Goal: Transaction & Acquisition: Purchase product/service

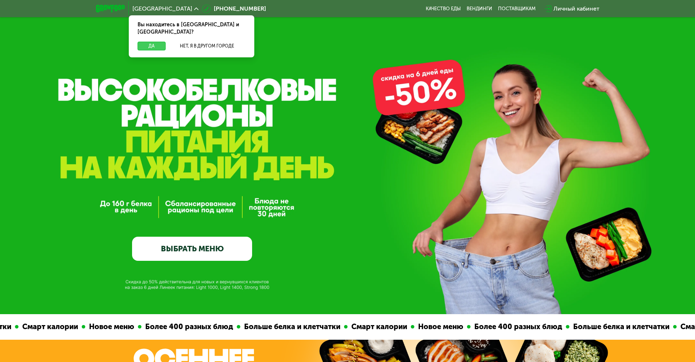
click at [149, 42] on button "Да" at bounding box center [152, 46] width 28 height 9
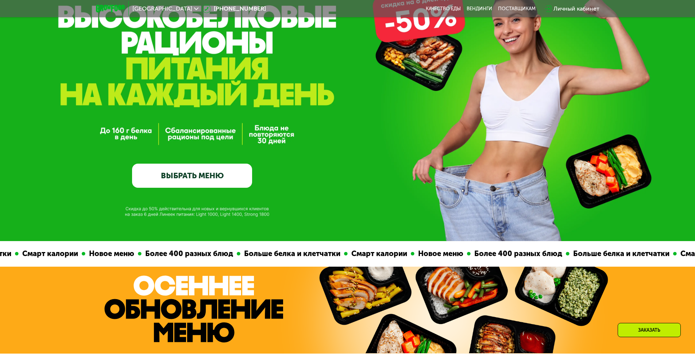
click at [212, 176] on link "ВЫБРАТЬ МЕНЮ" at bounding box center [192, 175] width 120 height 24
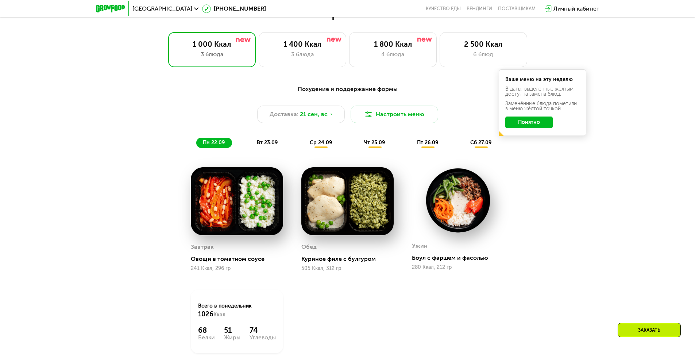
scroll to position [605, 0]
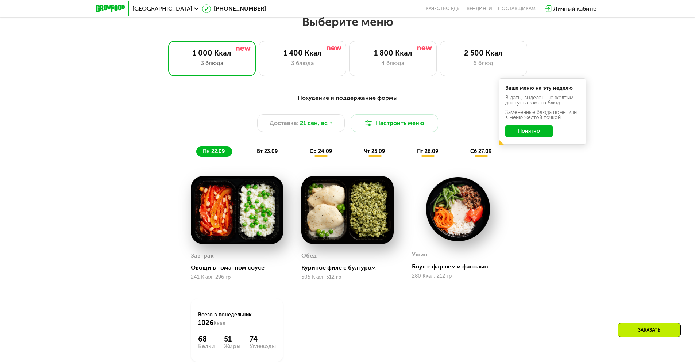
click at [531, 131] on button "Понятно" at bounding box center [528, 131] width 47 height 12
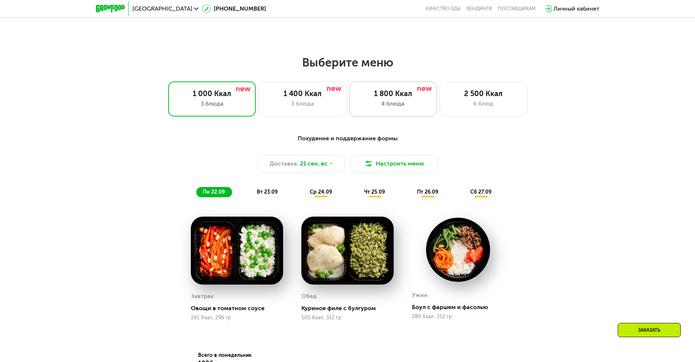
scroll to position [569, 0]
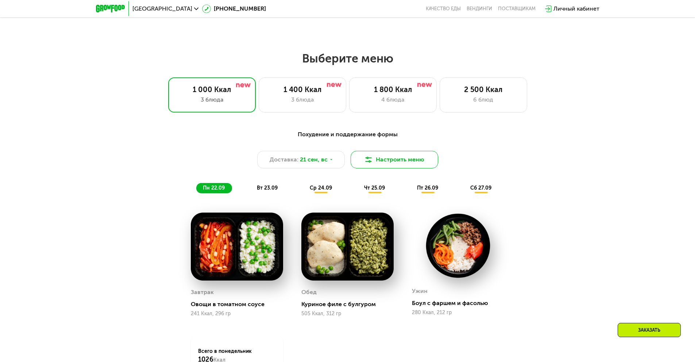
click at [386, 166] on button "Настроить меню" at bounding box center [395, 160] width 88 height 18
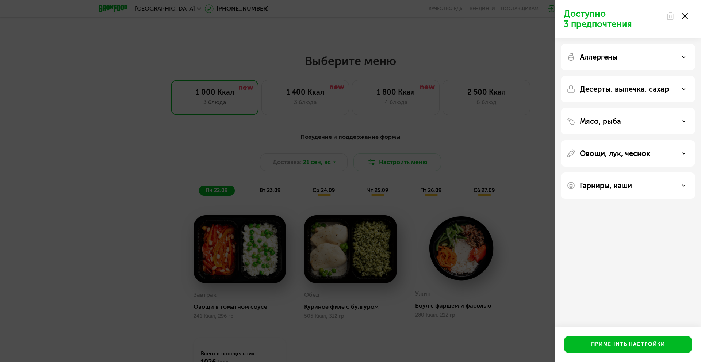
click at [684, 15] on icon at bounding box center [685, 16] width 6 height 6
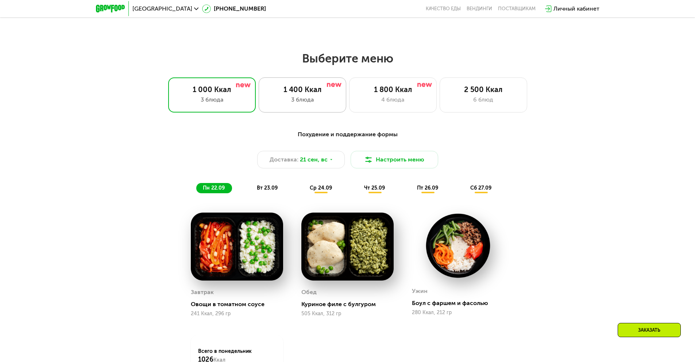
click at [302, 103] on div "3 блюда" at bounding box center [302, 99] width 72 height 9
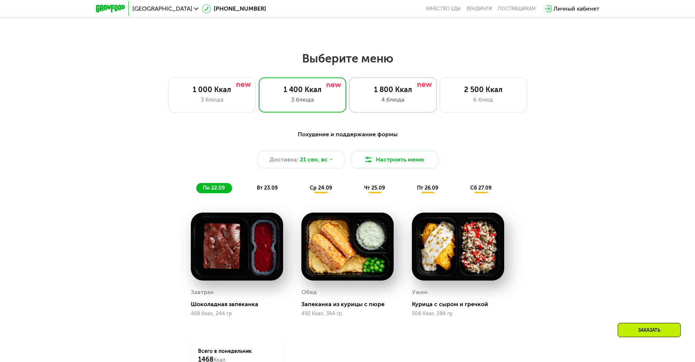
click at [390, 103] on div "4 блюда" at bounding box center [393, 99] width 72 height 9
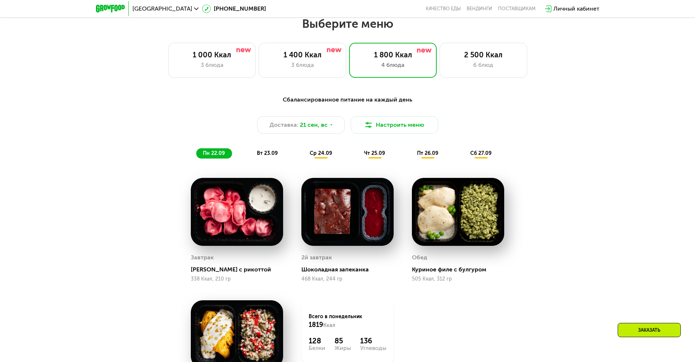
scroll to position [605, 0]
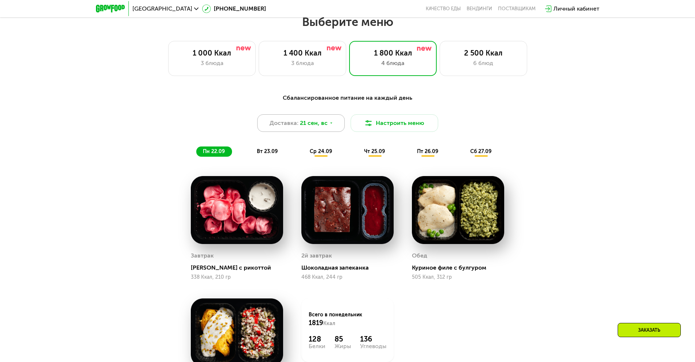
click at [327, 130] on div "Доставка: 21 сен, вс" at bounding box center [301, 123] width 88 height 18
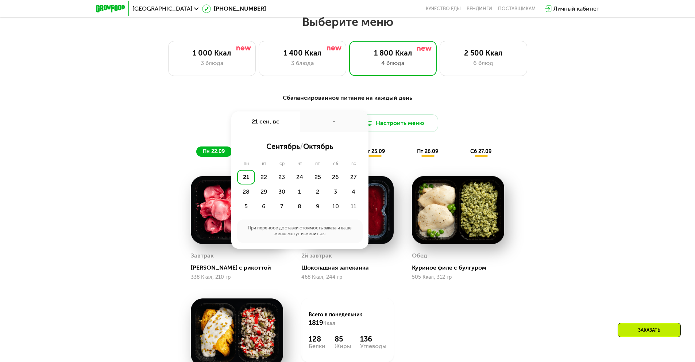
drag, startPoint x: 500, startPoint y: 107, endPoint x: 491, endPoint y: 108, distance: 8.5
click at [500, 107] on div "Сбалансированное питание на каждый день Доставка: [DATE] сен, вс - сентябрь / о…" at bounding box center [348, 124] width 432 height 63
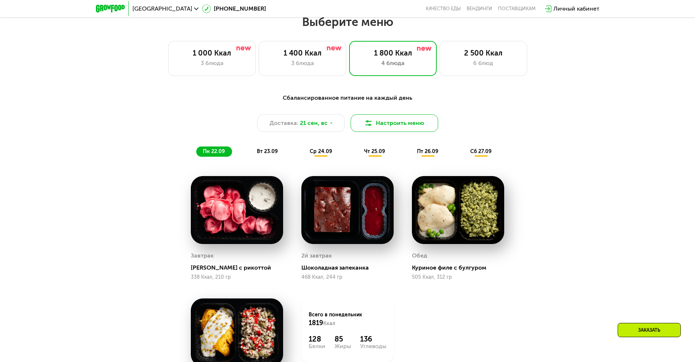
click at [406, 120] on button "Настроить меню" at bounding box center [395, 123] width 88 height 18
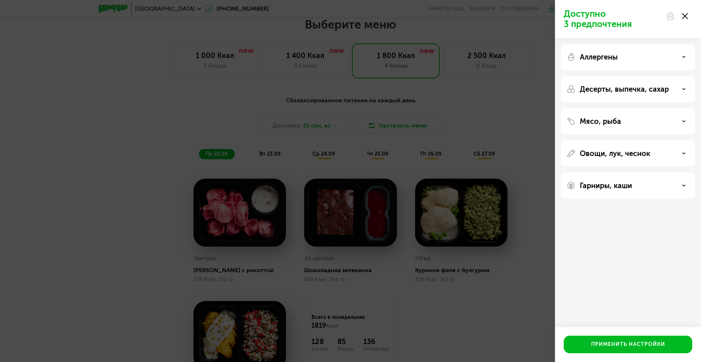
click at [682, 14] on icon at bounding box center [685, 16] width 6 height 6
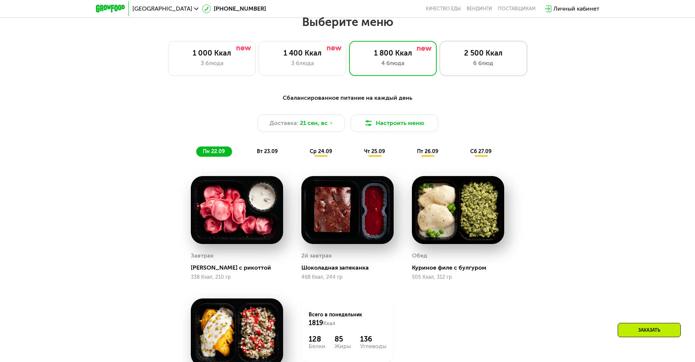
click at [490, 62] on div "6 блюд" at bounding box center [483, 63] width 72 height 9
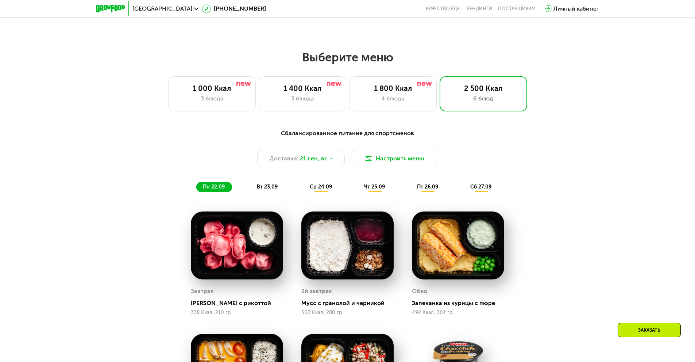
scroll to position [569, 0]
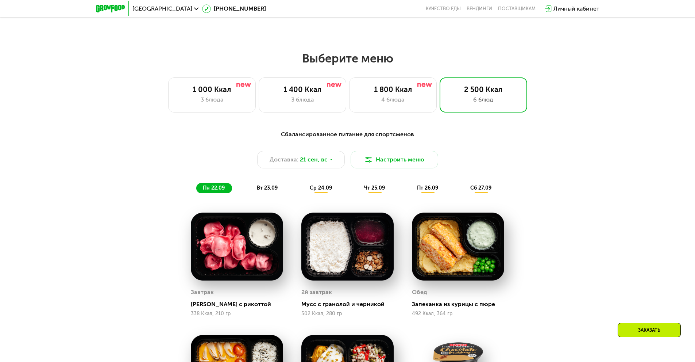
click at [260, 187] on span "вт 23.09" at bounding box center [267, 188] width 21 height 6
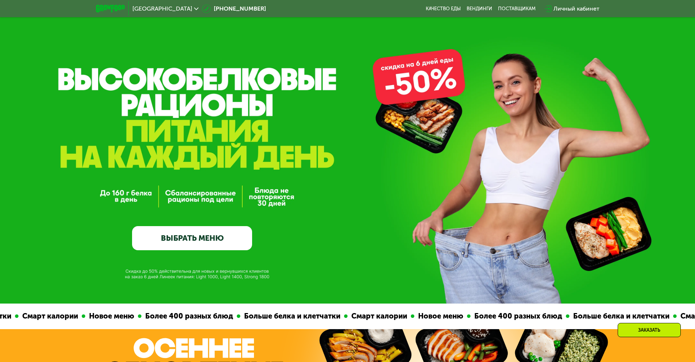
scroll to position [0, 0]
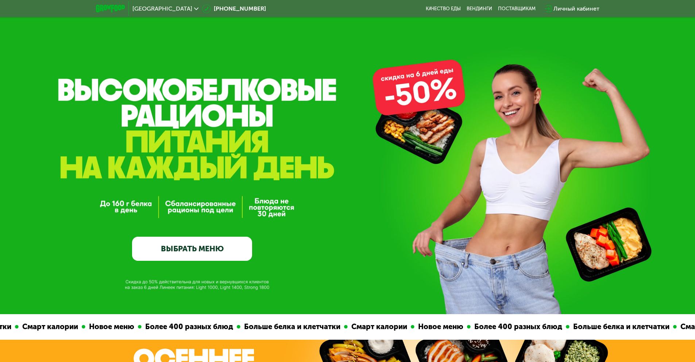
click at [217, 255] on link "ВЫБРАТЬ МЕНЮ" at bounding box center [192, 248] width 120 height 24
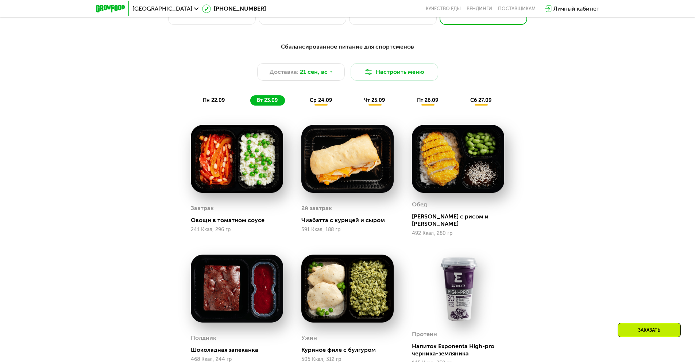
scroll to position [642, 0]
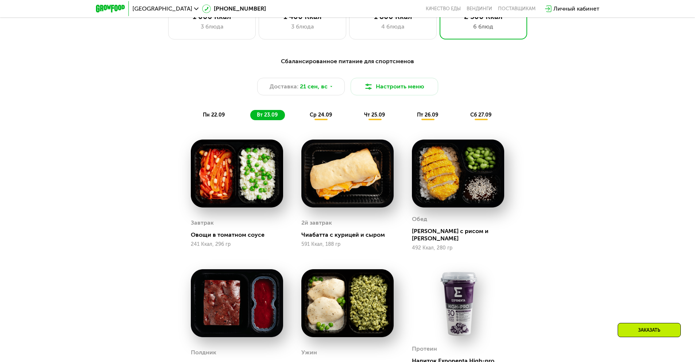
click at [319, 118] on span "ср 24.09" at bounding box center [321, 115] width 22 height 6
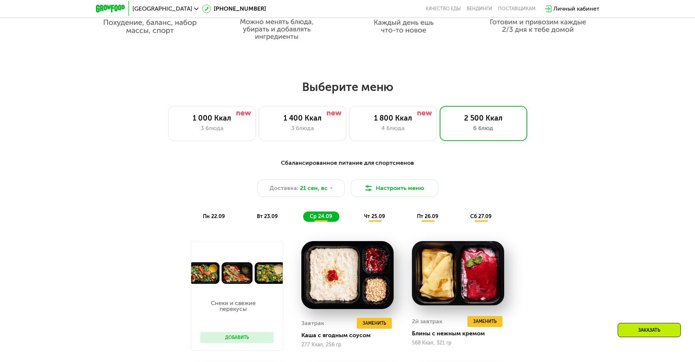
scroll to position [546, 0]
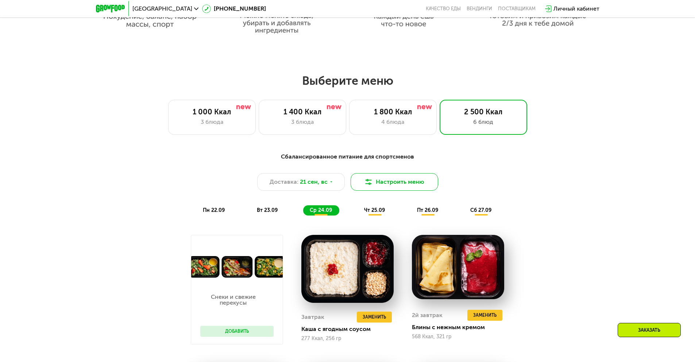
click at [378, 185] on button "Настроить меню" at bounding box center [395, 182] width 88 height 18
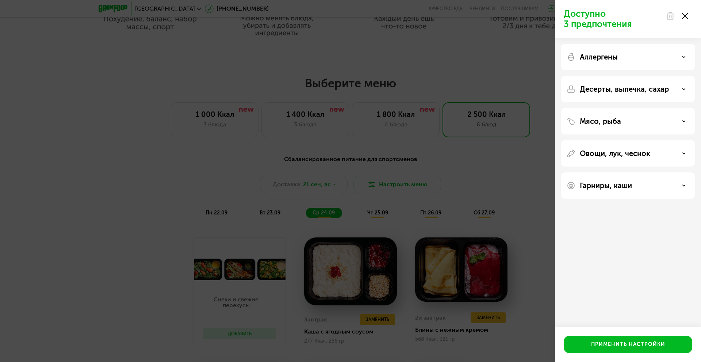
click at [647, 126] on div "Мясо, рыба" at bounding box center [628, 121] width 134 height 26
click at [681, 119] on div "Мясо, рыба" at bounding box center [627, 121] width 123 height 9
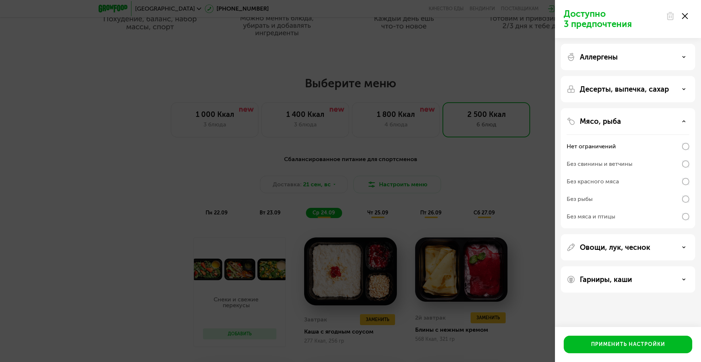
click at [676, 121] on div "Мясо, рыба" at bounding box center [627, 121] width 123 height 9
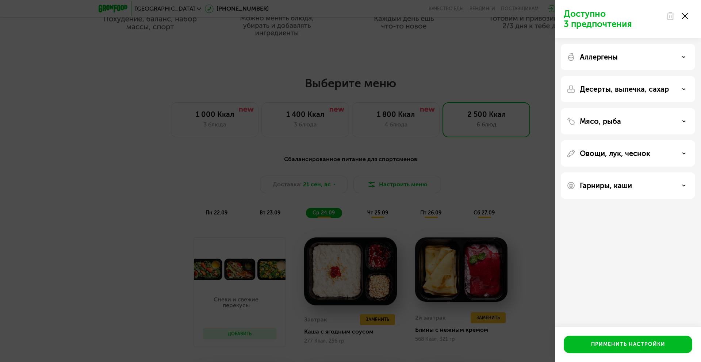
click at [685, 18] on icon at bounding box center [685, 16] width 6 height 6
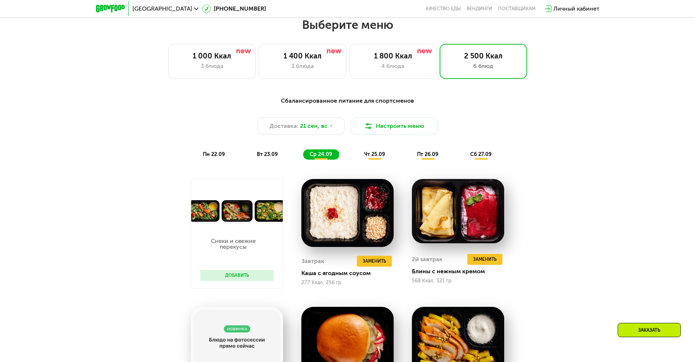
scroll to position [583, 0]
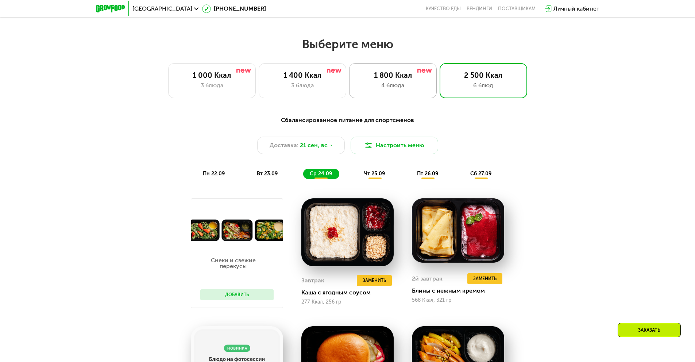
click at [390, 85] on div "4 блюда" at bounding box center [393, 85] width 72 height 9
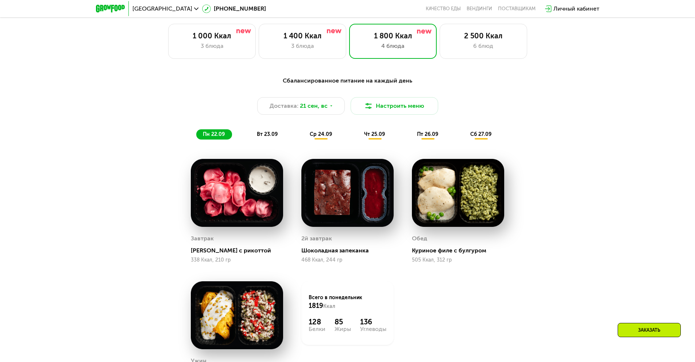
scroll to position [510, 0]
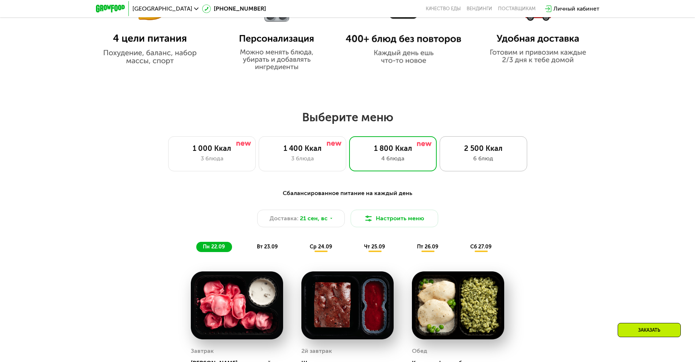
click at [476, 153] on div "2 500 Ккал" at bounding box center [483, 148] width 72 height 9
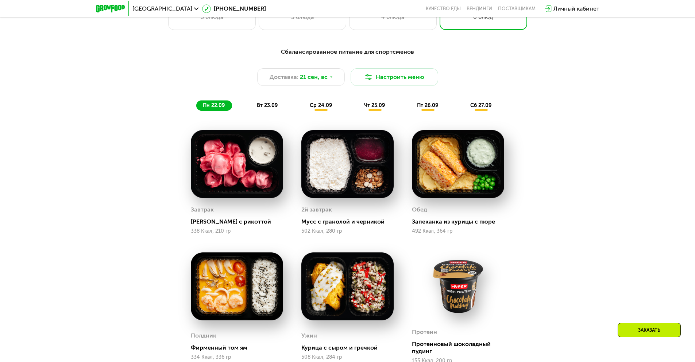
scroll to position [656, 0]
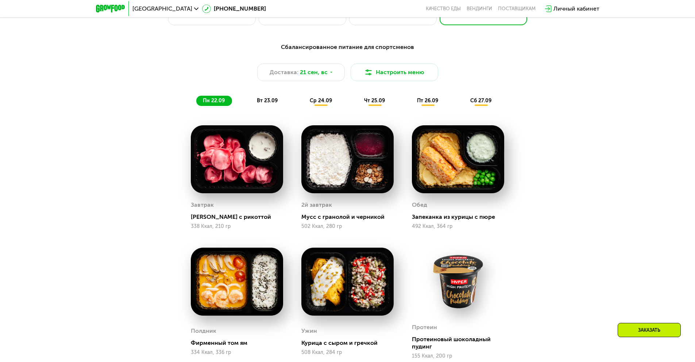
click at [482, 104] on span "сб 27.09" at bounding box center [480, 100] width 21 height 6
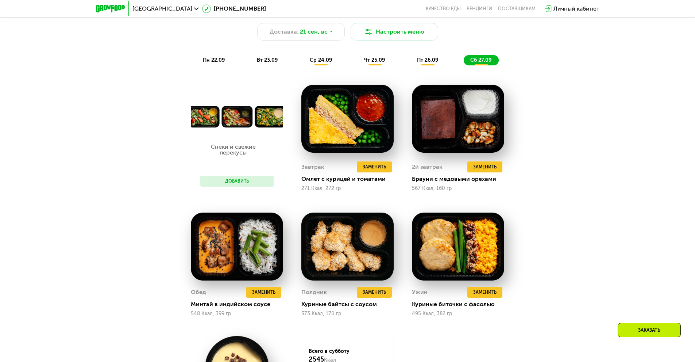
scroll to position [692, 0]
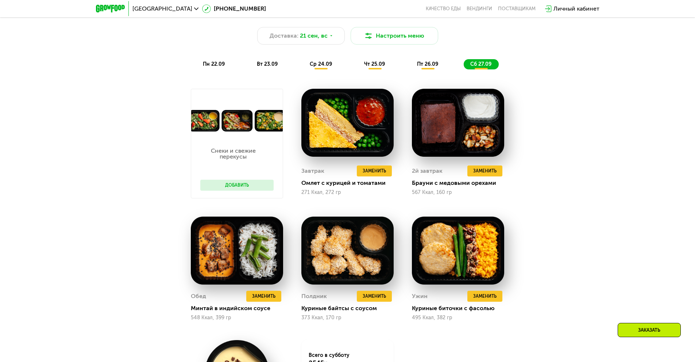
click at [250, 186] on button "Добавить" at bounding box center [236, 185] width 73 height 11
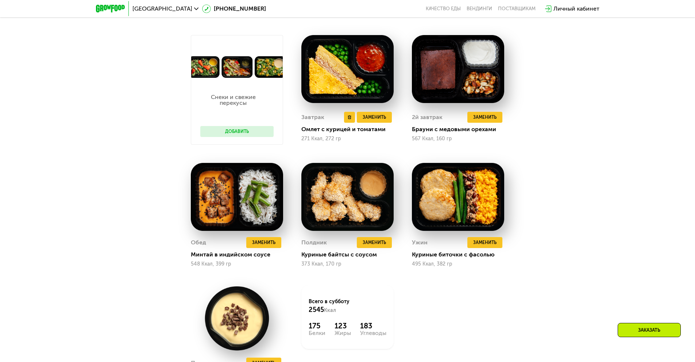
scroll to position [765, 0]
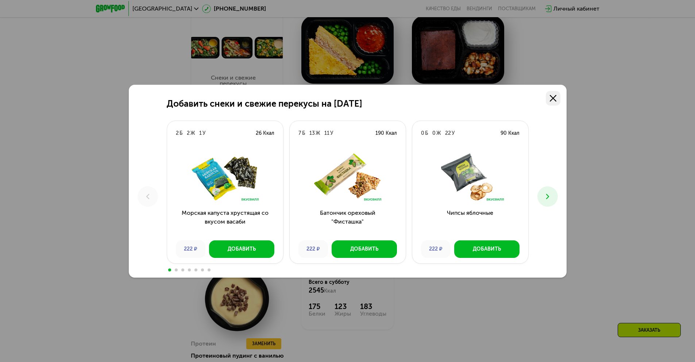
click at [556, 97] on icon at bounding box center [553, 98] width 7 height 7
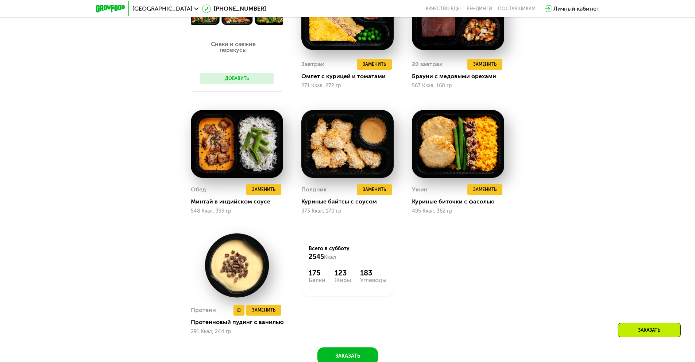
scroll to position [802, 0]
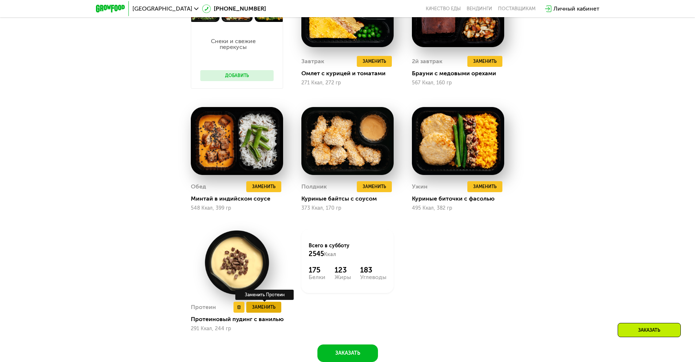
click at [264, 307] on span "Заменить" at bounding box center [263, 306] width 23 height 7
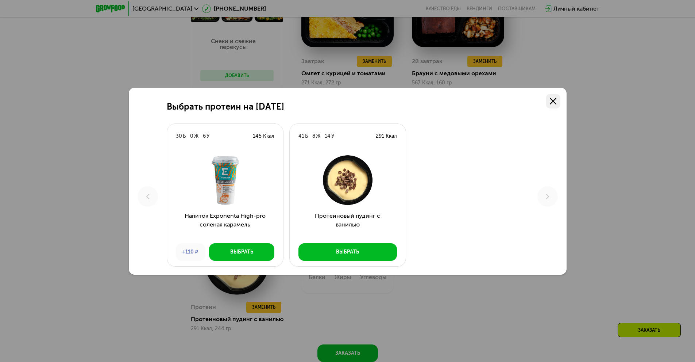
click at [550, 99] on icon at bounding box center [553, 101] width 7 height 7
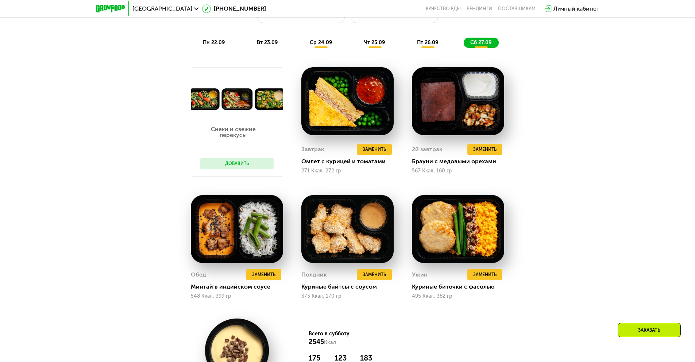
scroll to position [692, 0]
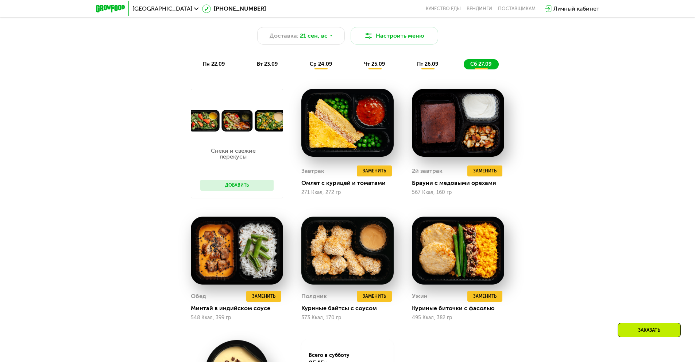
click at [262, 67] on span "вт 23.09" at bounding box center [267, 64] width 21 height 6
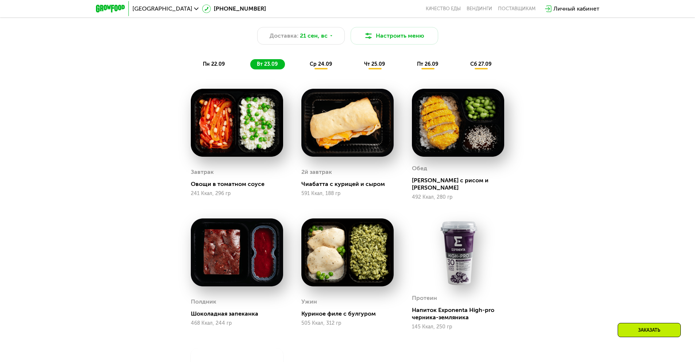
click at [214, 67] on span "пн 22.09" at bounding box center [214, 64] width 22 height 6
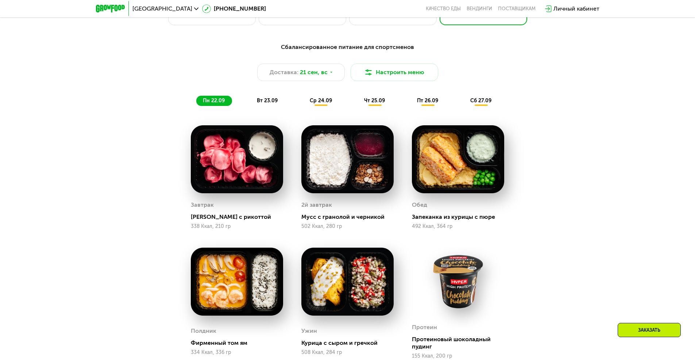
click at [270, 104] on span "вт 23.09" at bounding box center [267, 100] width 21 height 6
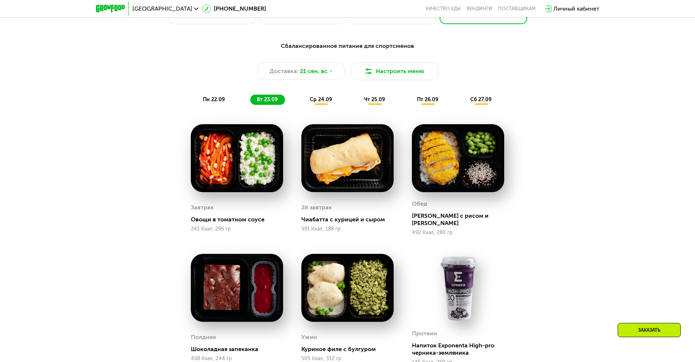
scroll to position [656, 0]
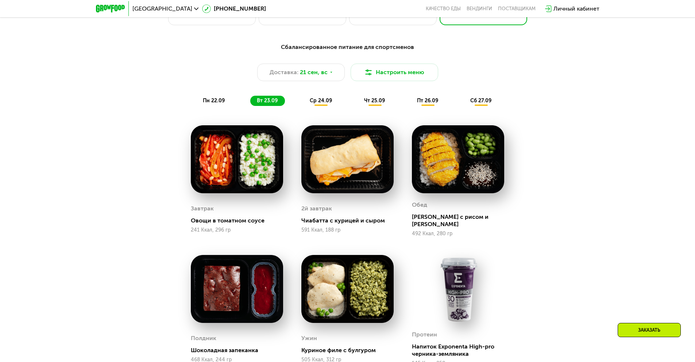
click at [324, 101] on span "ср 24.09" at bounding box center [321, 100] width 22 height 6
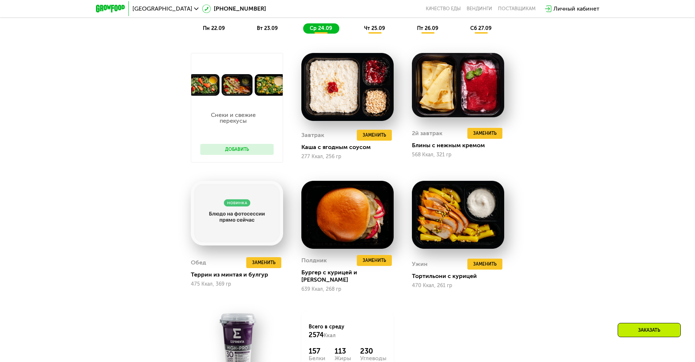
scroll to position [729, 0]
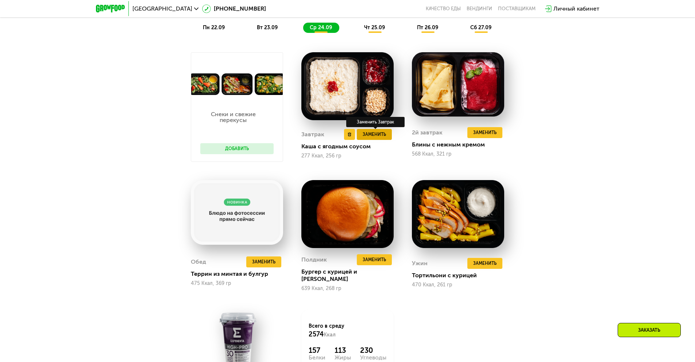
click at [389, 139] on button "Заменить" at bounding box center [374, 134] width 35 height 11
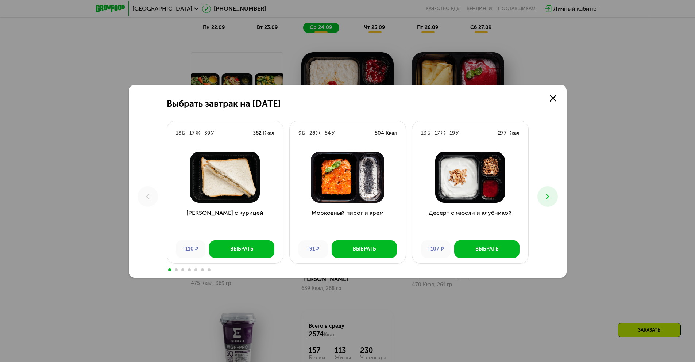
click at [551, 197] on icon at bounding box center [547, 196] width 9 height 9
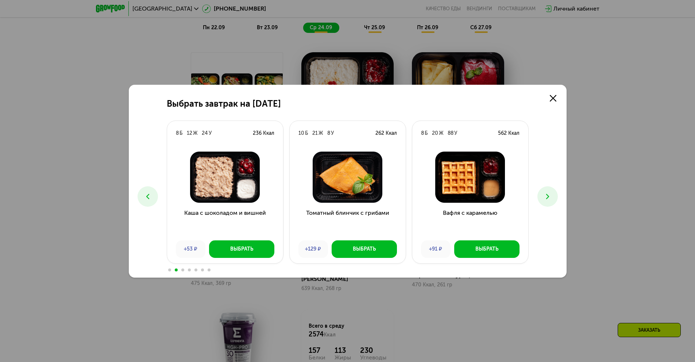
click at [546, 195] on icon at bounding box center [547, 196] width 9 height 9
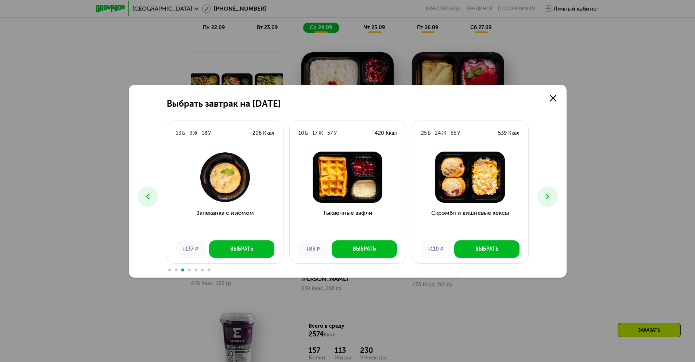
click at [546, 195] on icon at bounding box center [547, 196] width 9 height 9
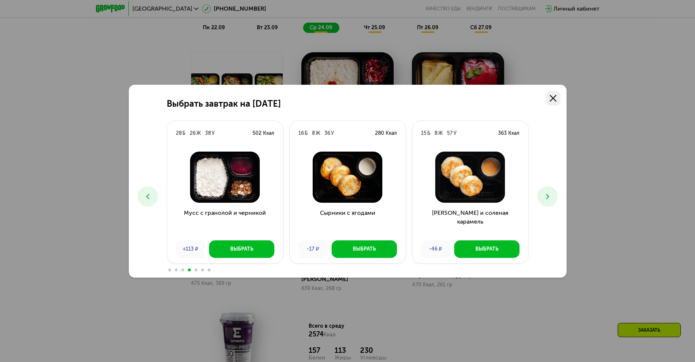
click at [554, 95] on icon at bounding box center [553, 98] width 7 height 7
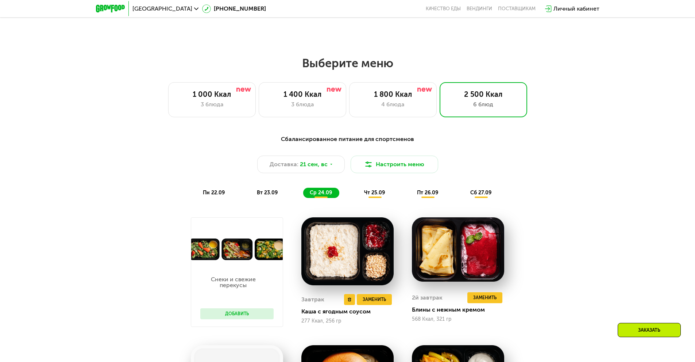
scroll to position [510, 0]
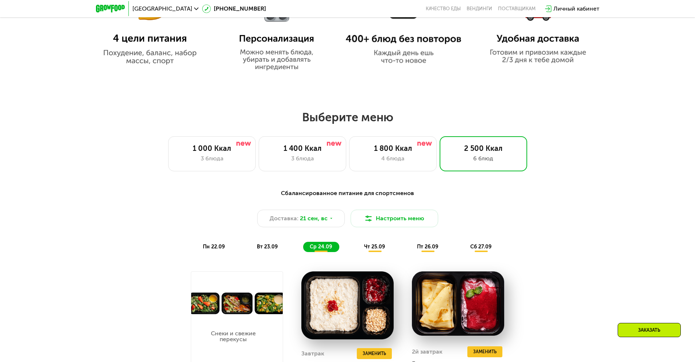
click at [219, 247] on span "пн 22.09" at bounding box center [214, 246] width 22 height 6
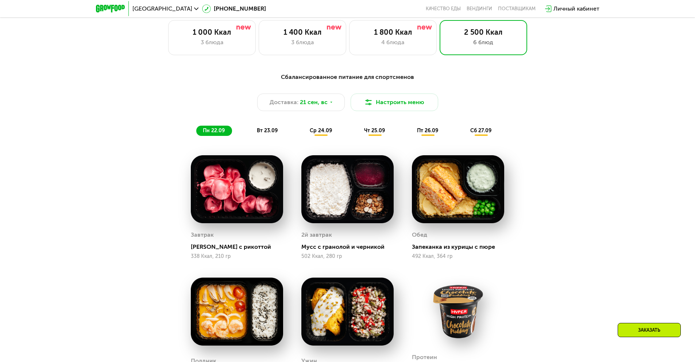
scroll to position [619, 0]
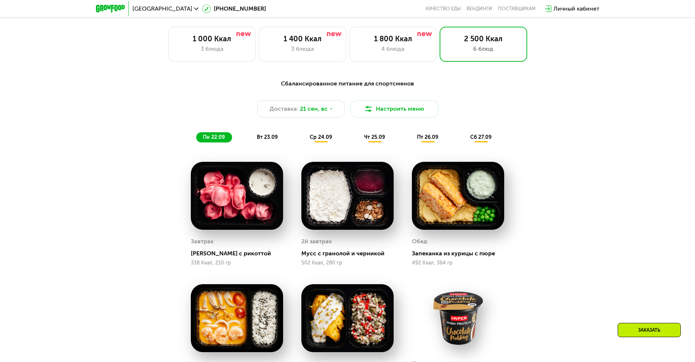
click at [272, 139] on span "вт 23.09" at bounding box center [267, 137] width 21 height 6
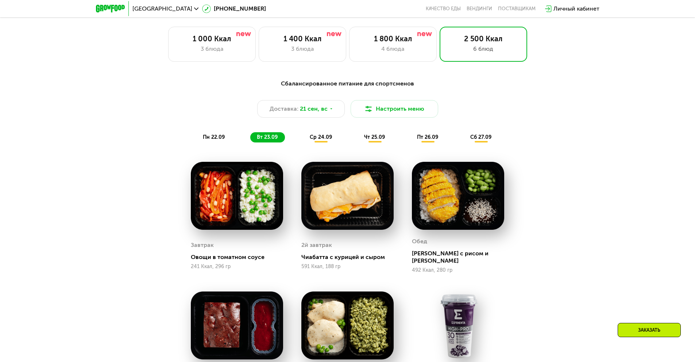
drag, startPoint x: 316, startPoint y: 137, endPoint x: 325, endPoint y: 139, distance: 9.8
click at [316, 137] on span "ср 24.09" at bounding box center [321, 137] width 22 height 6
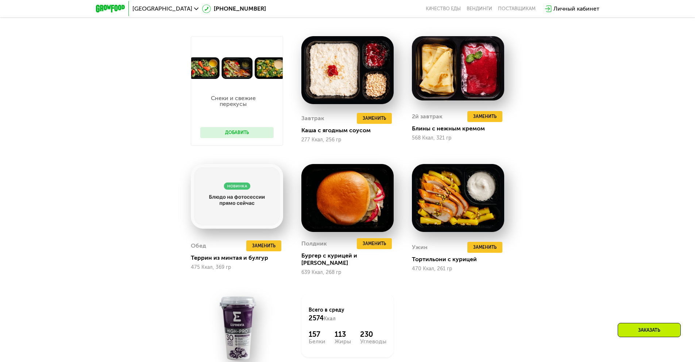
scroll to position [729, 0]
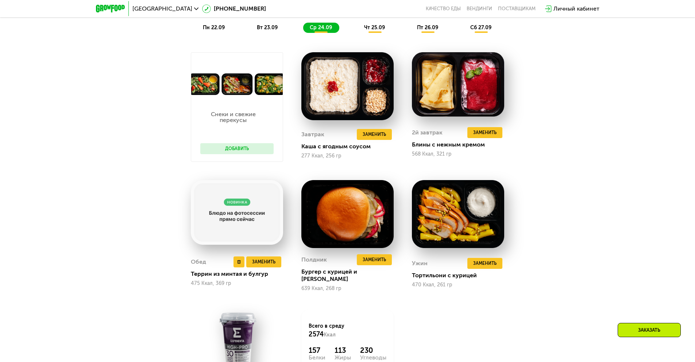
click at [269, 267] on div "Обед Удалить Обед Заменить Заменить [PERSON_NAME] из минтая и булгур 475 Ккал, …" at bounding box center [237, 271] width 92 height 41
click at [267, 260] on span "Заменить" at bounding box center [263, 261] width 23 height 7
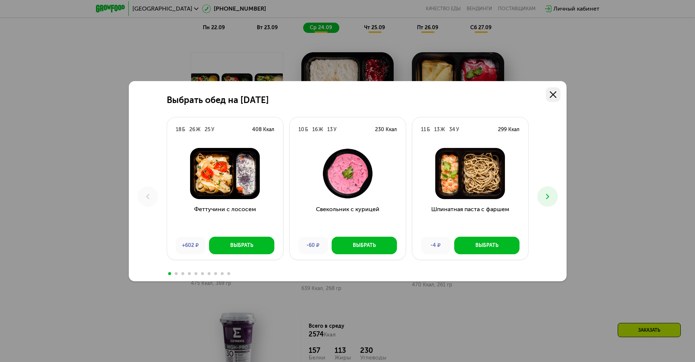
click at [552, 93] on icon at bounding box center [553, 94] width 7 height 7
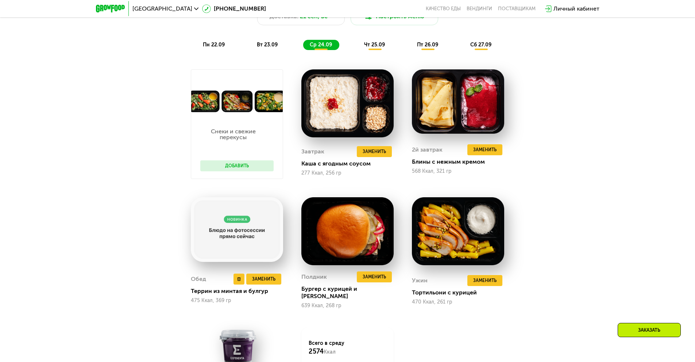
scroll to position [692, 0]
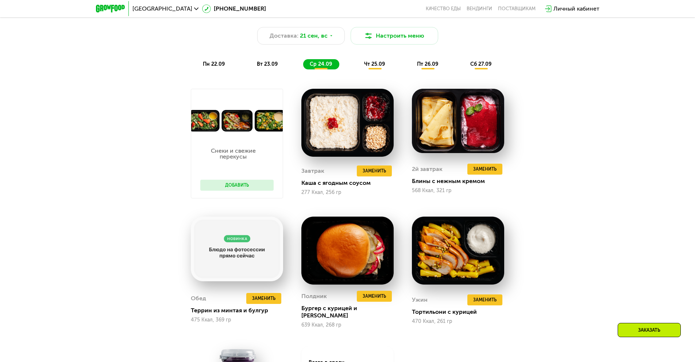
click at [256, 189] on button "Добавить" at bounding box center [236, 185] width 73 height 11
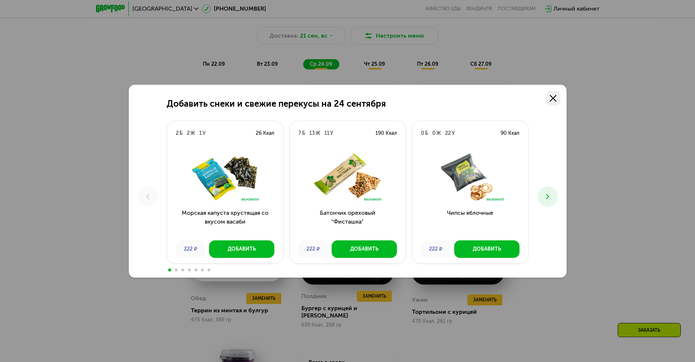
click at [551, 98] on icon at bounding box center [553, 98] width 7 height 7
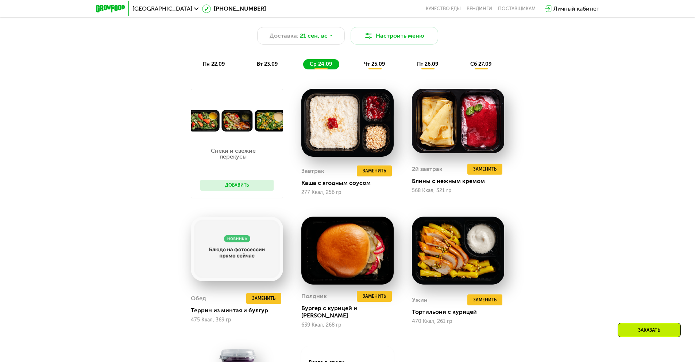
click at [380, 66] on span "чт 25.09" at bounding box center [374, 64] width 21 height 6
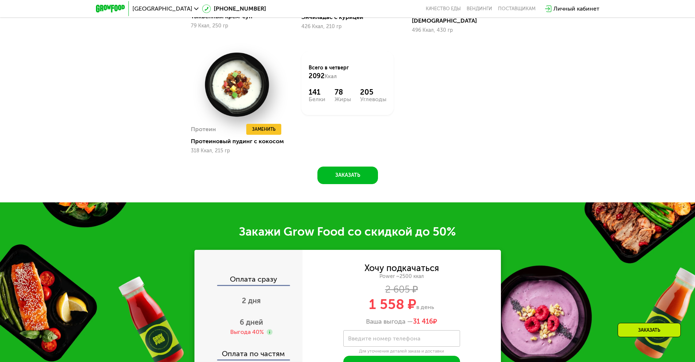
scroll to position [1057, 0]
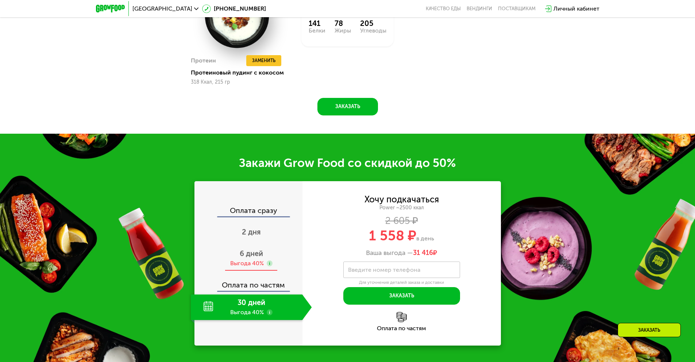
click at [253, 259] on div "Выгода 40%" at bounding box center [247, 263] width 34 height 8
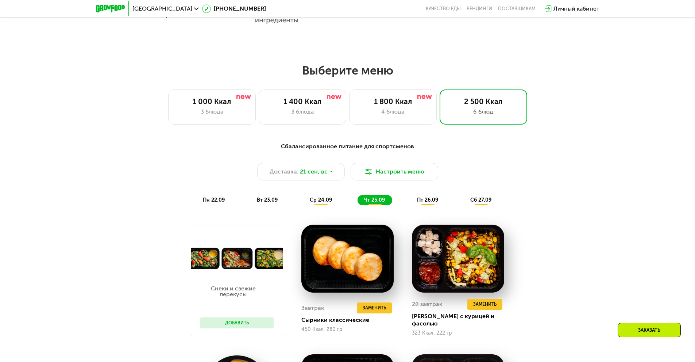
scroll to position [583, 0]
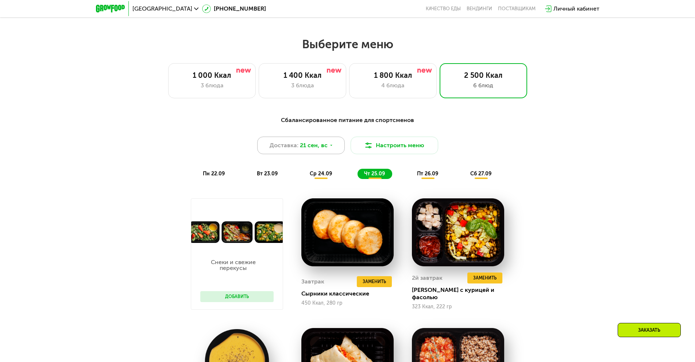
click at [319, 154] on div "Доставка: 21 сен, вс" at bounding box center [301, 145] width 88 height 18
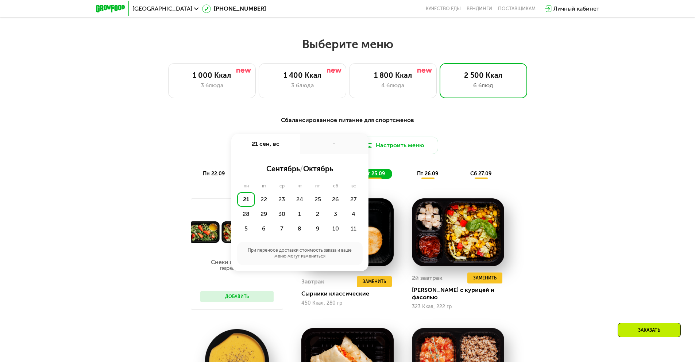
drag, startPoint x: 662, startPoint y: 199, endPoint x: 621, endPoint y: 208, distance: 42.2
click at [661, 203] on div "Сбалансированное питание для спортсменов Доставка: [DATE] сен, вс - сентябрь / …" at bounding box center [347, 356] width 695 height 502
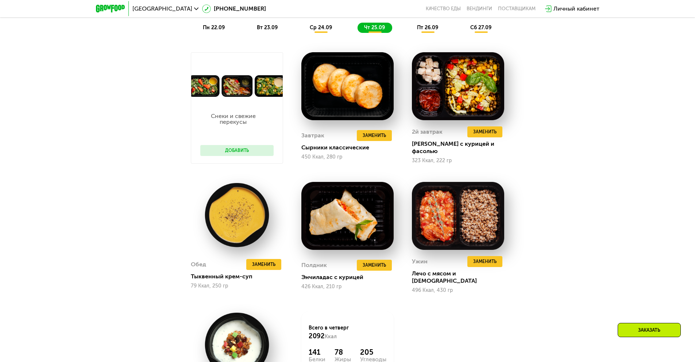
click at [569, 262] on div "Сбалансированное питание для спортсменов Доставка: [DATE] Настроить меню пн 22.…" at bounding box center [348, 204] width 450 height 478
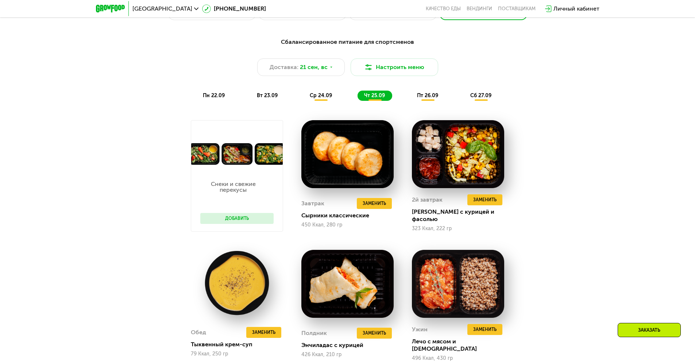
scroll to position [656, 0]
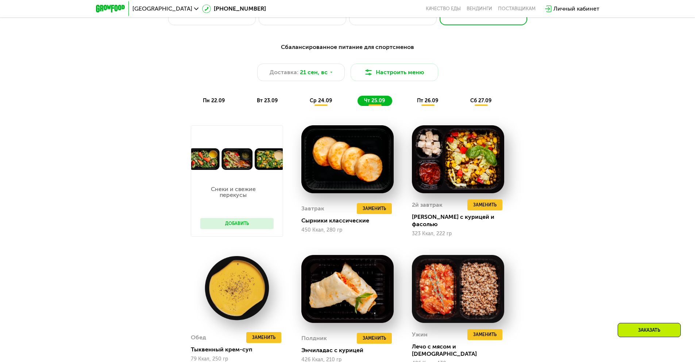
click at [219, 102] on span "пн 22.09" at bounding box center [214, 100] width 22 height 6
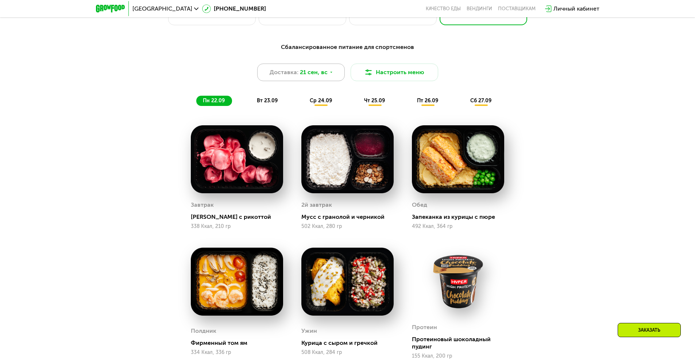
click at [327, 78] on div "Доставка: 21 сен, вс" at bounding box center [301, 72] width 88 height 18
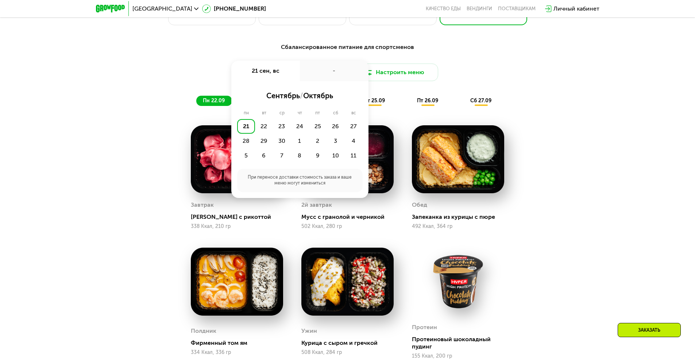
click at [249, 127] on div "21" at bounding box center [246, 126] width 18 height 15
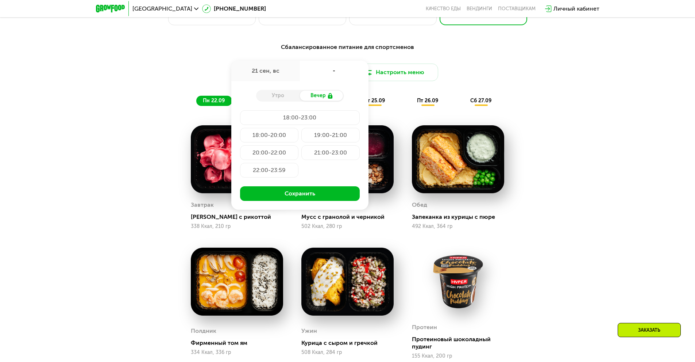
click at [277, 100] on div "Утро" at bounding box center [278, 95] width 44 height 10
drag, startPoint x: 558, startPoint y: 88, endPoint x: 518, endPoint y: 82, distance: 40.5
click at [558, 87] on div "Сбалансированное питание для спортсменов Доставка: [DATE] сен, [GEOGRAPHIC_DATA…" at bounding box center [348, 74] width 432 height 63
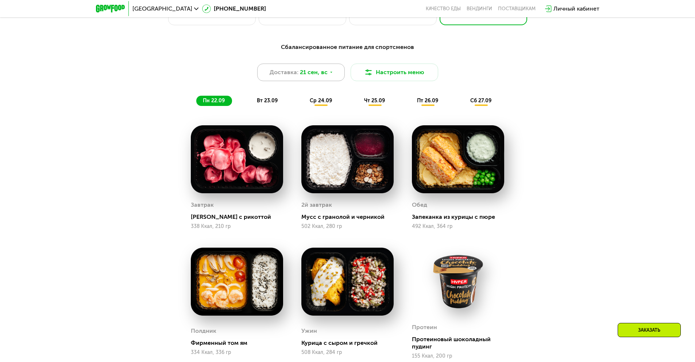
click at [327, 75] on div "Доставка: 21 сен, вс" at bounding box center [301, 72] width 88 height 18
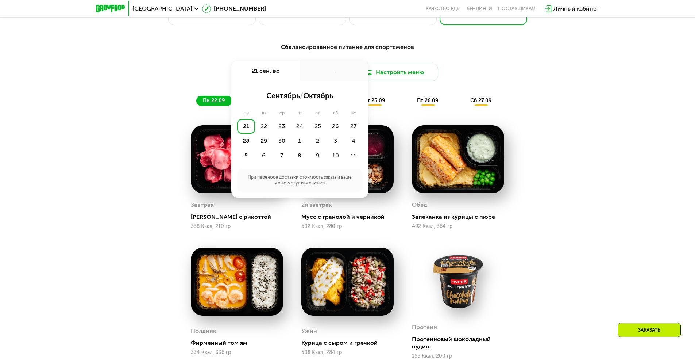
click at [324, 74] on div "-" at bounding box center [334, 71] width 69 height 20
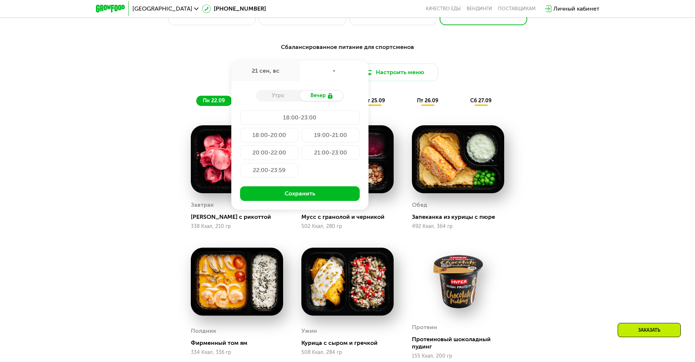
click at [276, 77] on div "21 сен, вс" at bounding box center [265, 71] width 69 height 20
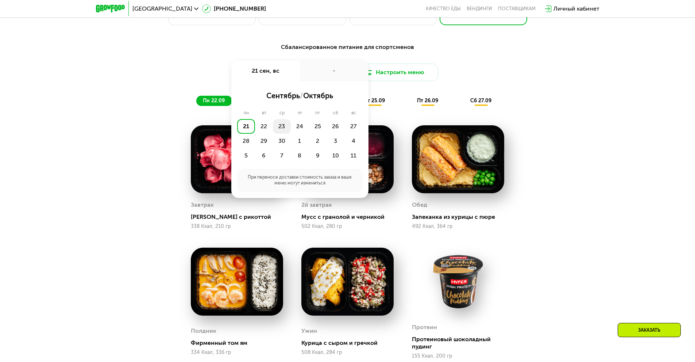
click at [286, 123] on div "23" at bounding box center [282, 126] width 18 height 15
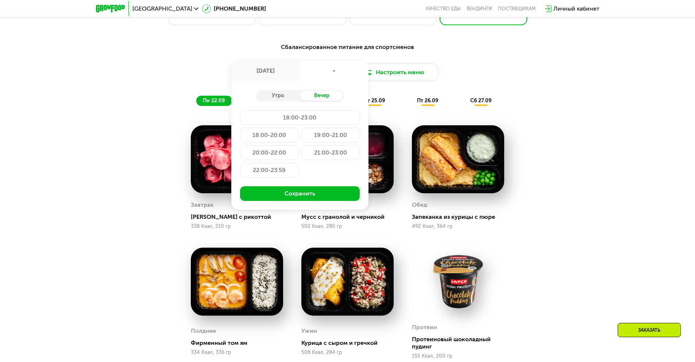
click at [288, 71] on div "[DATE]" at bounding box center [265, 71] width 69 height 20
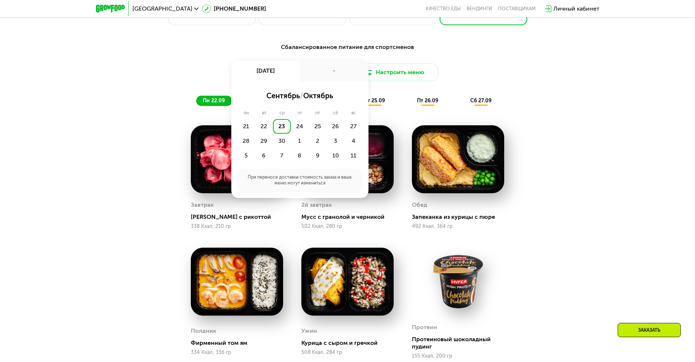
click at [614, 70] on div "Сбалансированное питание для спортсменов Доставка: [DATE] сен, вт - сентябрь / …" at bounding box center [347, 260] width 695 height 457
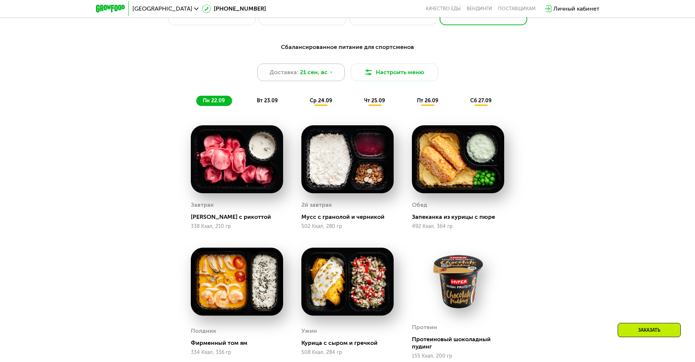
click at [330, 77] on div "Доставка: 21 сен, вс" at bounding box center [301, 72] width 88 height 18
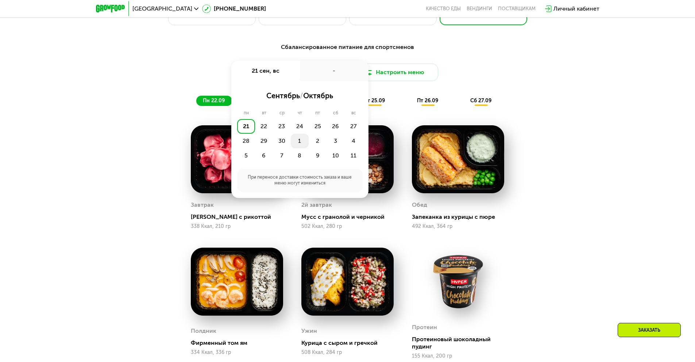
click at [298, 143] on div "1" at bounding box center [300, 141] width 18 height 15
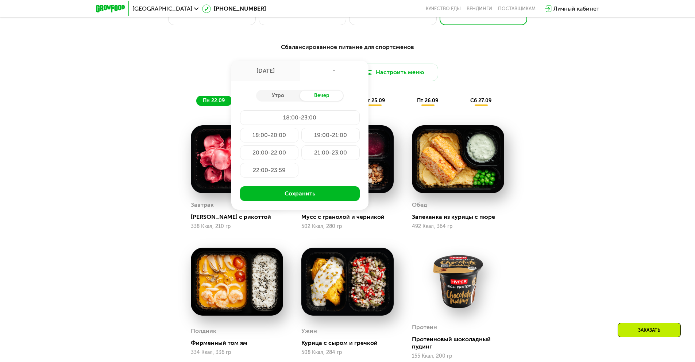
click at [533, 85] on div "Сбалансированное питание для спортсменов Доставка: [DATE] [DATE] - Утро Вечер 1…" at bounding box center [348, 74] width 432 height 63
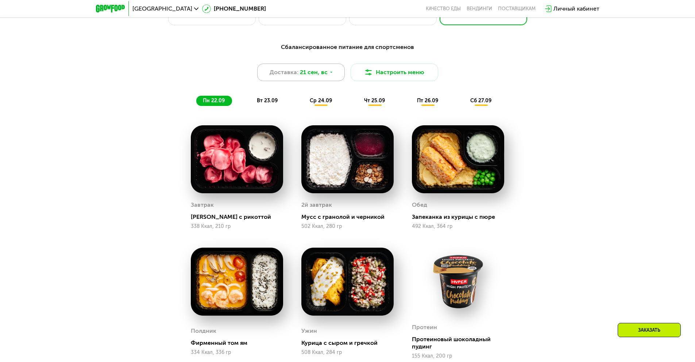
click at [329, 74] on icon at bounding box center [331, 72] width 4 height 4
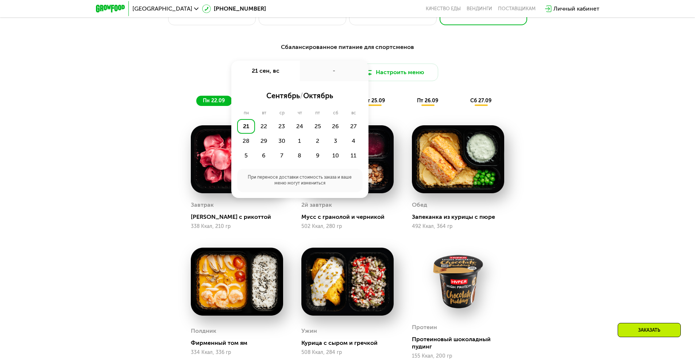
click at [244, 129] on div "21" at bounding box center [246, 126] width 18 height 15
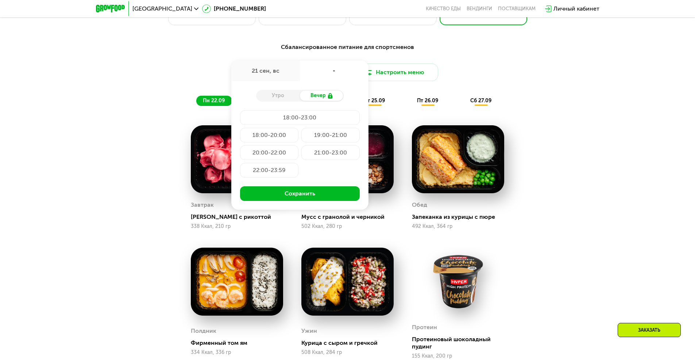
click at [528, 67] on div "Доставка: [DATE] сен, [GEOGRAPHIC_DATA] Вечер 18:00-23:00 18:00-20:00 19:00-21:…" at bounding box center [348, 72] width 432 height 18
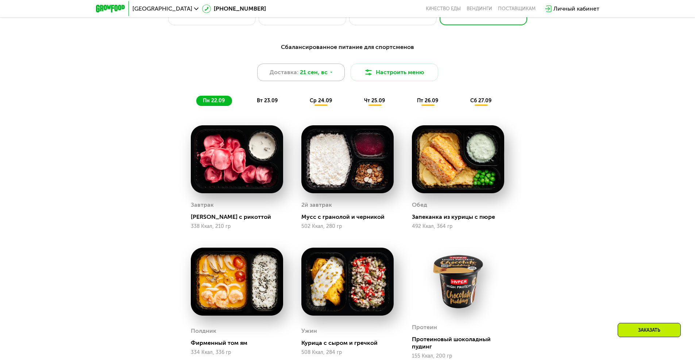
click at [309, 77] on span "21 сен, вс" at bounding box center [314, 72] width 28 height 9
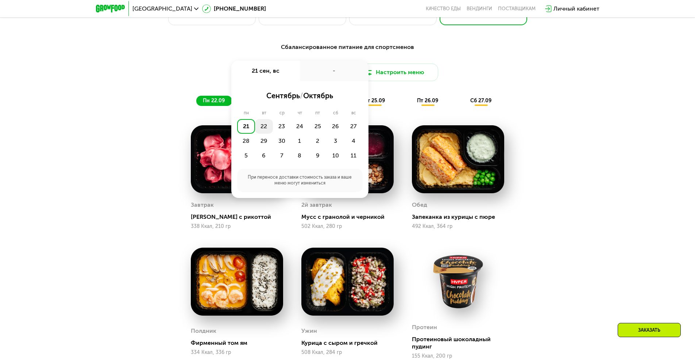
click at [266, 130] on div "22" at bounding box center [264, 126] width 18 height 15
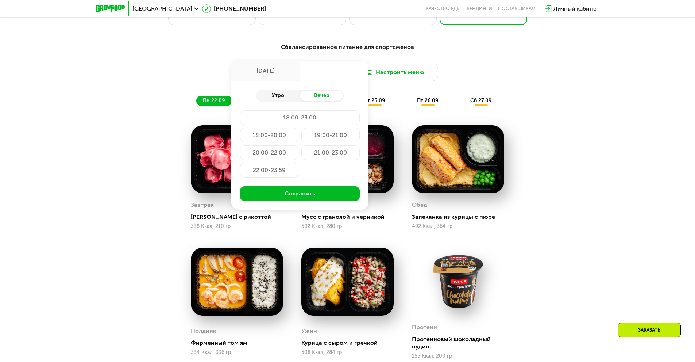
click at [282, 96] on div "Утро" at bounding box center [278, 95] width 44 height 10
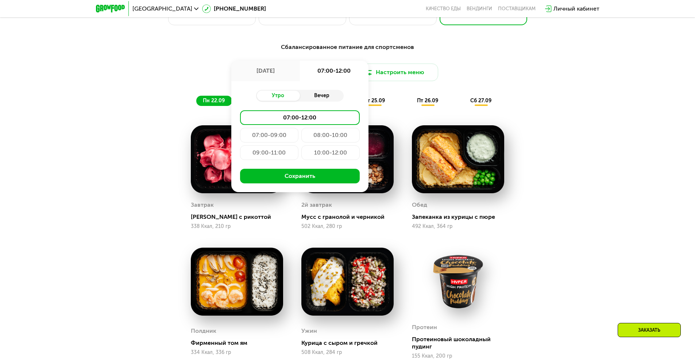
click at [325, 95] on div "Вечер" at bounding box center [322, 95] width 44 height 10
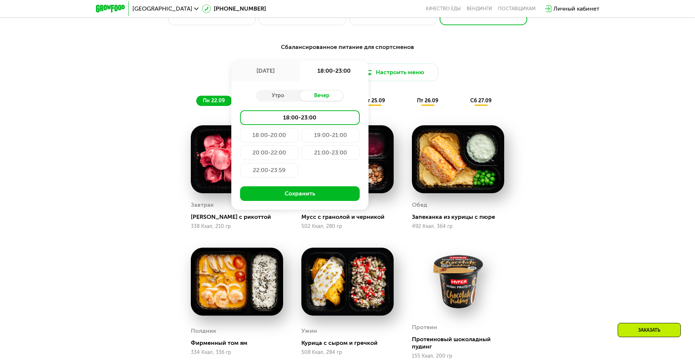
click at [333, 155] on div "21:00-23:00" at bounding box center [330, 152] width 58 height 15
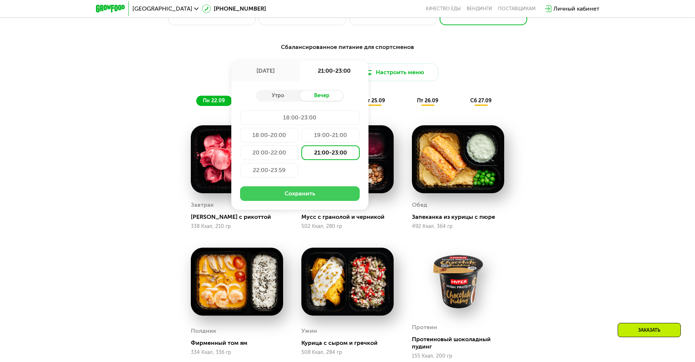
click at [312, 196] on button "Сохранить" at bounding box center [300, 193] width 120 height 15
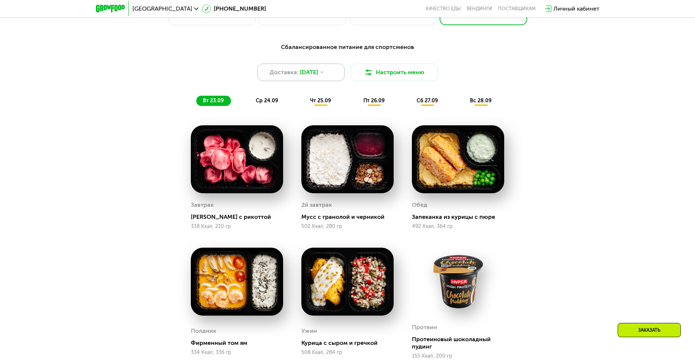
click at [333, 77] on div "Доставка: [DATE]" at bounding box center [301, 72] width 88 height 18
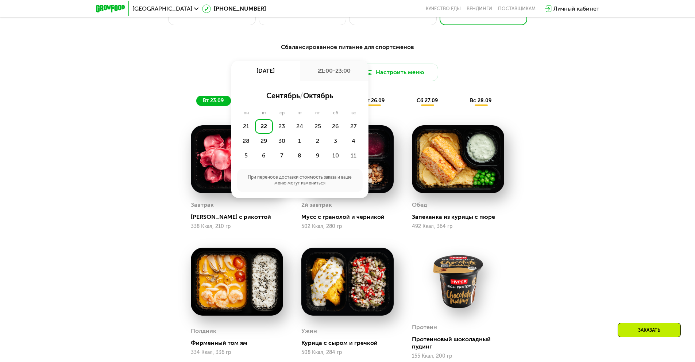
click at [513, 67] on div "Доставка: [DATE] сен, пн 21:00-23:00 сентябрь / октябрь пн вт ср чт пт сб вс 21…" at bounding box center [348, 72] width 432 height 18
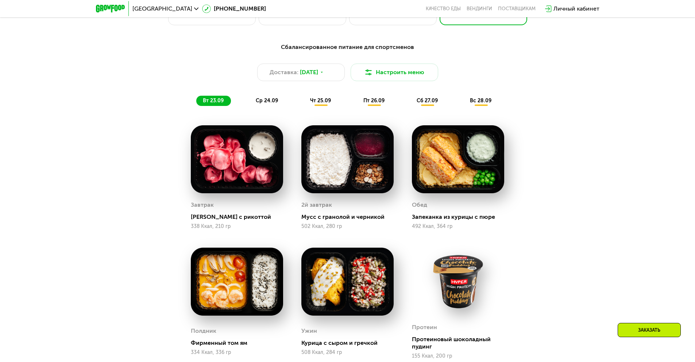
click at [263, 104] on span "ср 24.09" at bounding box center [267, 100] width 22 height 6
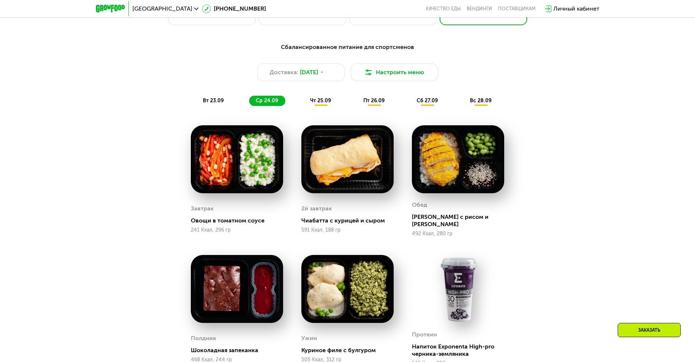
click at [329, 103] on span "чт 25.09" at bounding box center [320, 100] width 21 height 6
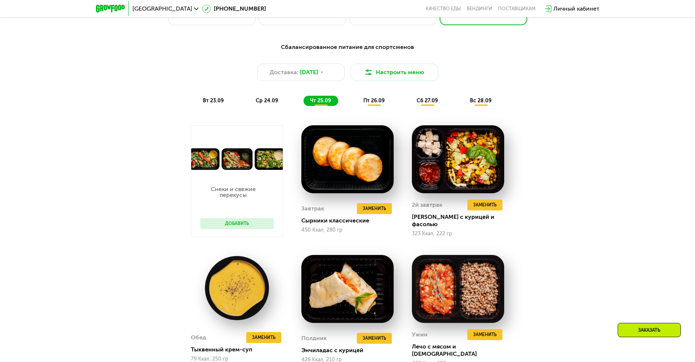
click at [387, 106] on div "пт 26.09" at bounding box center [374, 101] width 35 height 10
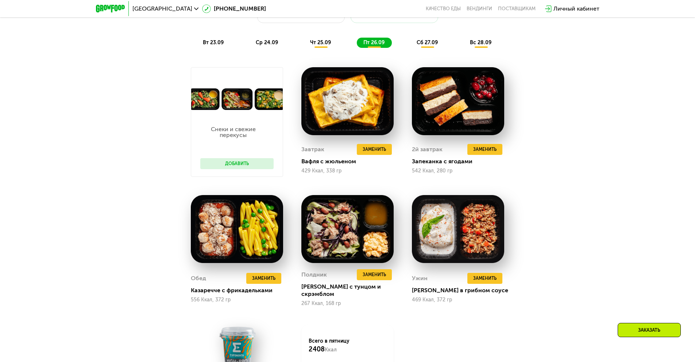
scroll to position [692, 0]
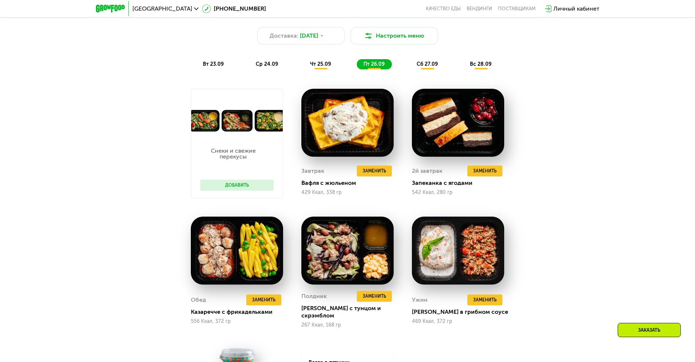
click at [424, 67] on span "сб 27.09" at bounding box center [427, 64] width 21 height 6
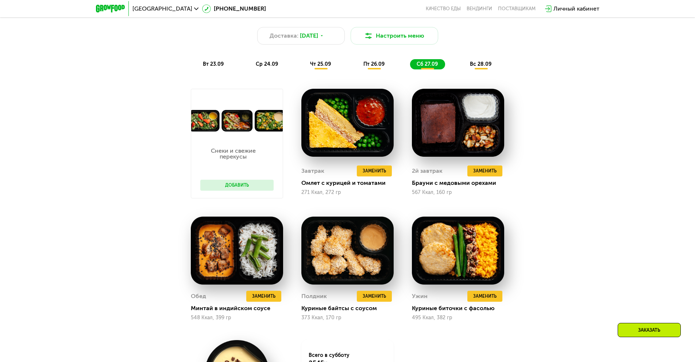
click at [273, 64] on span "ср 24.09" at bounding box center [267, 64] width 22 height 6
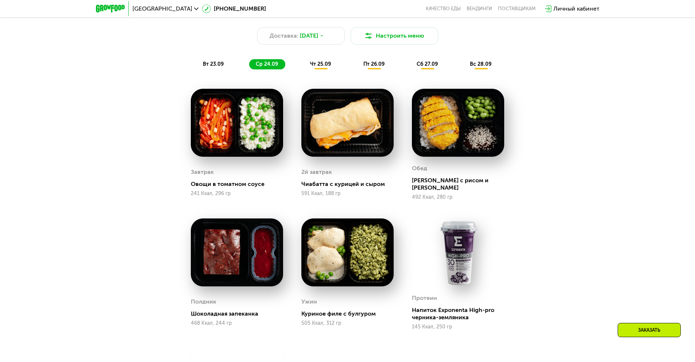
click at [424, 67] on span "сб 27.09" at bounding box center [427, 64] width 21 height 6
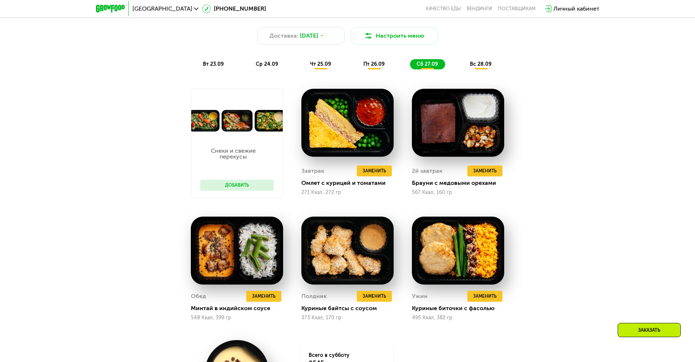
click at [485, 65] on span "вс 28.09" at bounding box center [481, 64] width 22 height 6
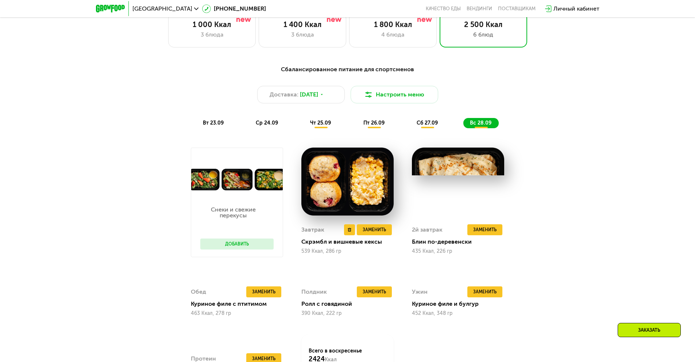
scroll to position [619, 0]
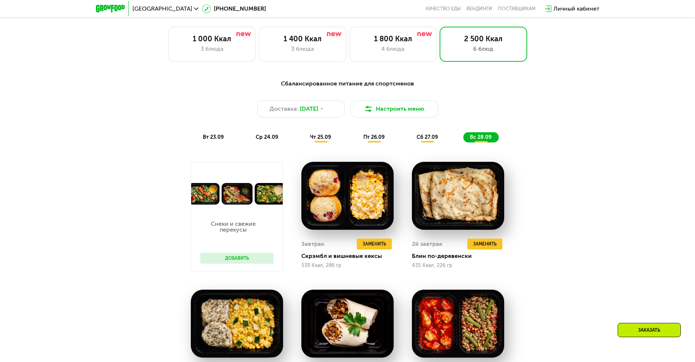
click at [274, 138] on span "ср 24.09" at bounding box center [267, 137] width 22 height 6
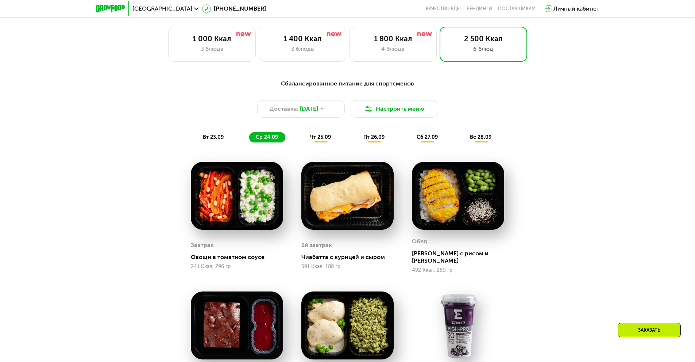
click at [313, 140] on span "чт 25.09" at bounding box center [320, 137] width 21 height 6
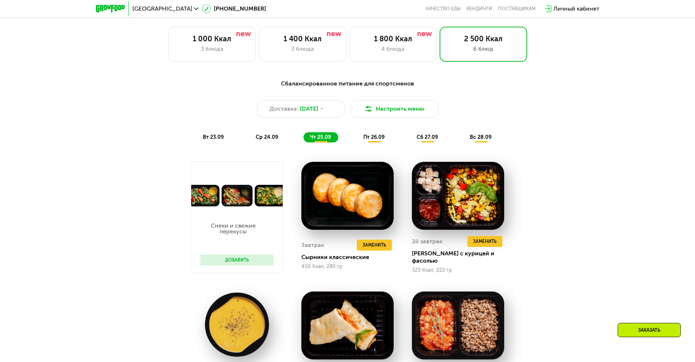
click at [373, 138] on span "пт 26.09" at bounding box center [373, 137] width 21 height 6
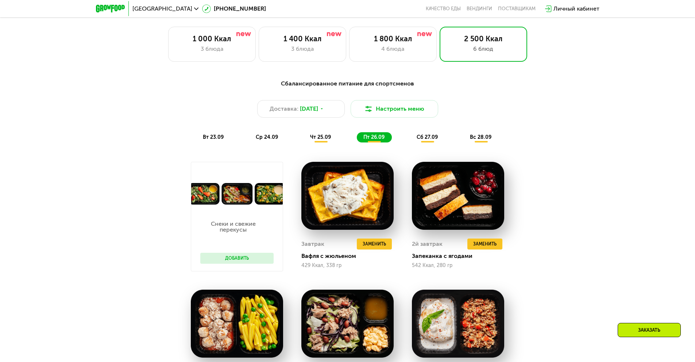
drag, startPoint x: 431, startPoint y: 137, endPoint x: 436, endPoint y: 139, distance: 5.1
click at [432, 138] on span "сб 27.09" at bounding box center [427, 137] width 21 height 6
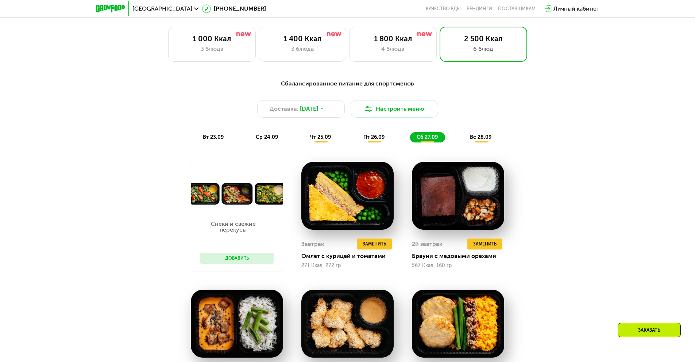
click at [485, 139] on span "вс 28.09" at bounding box center [481, 137] width 22 height 6
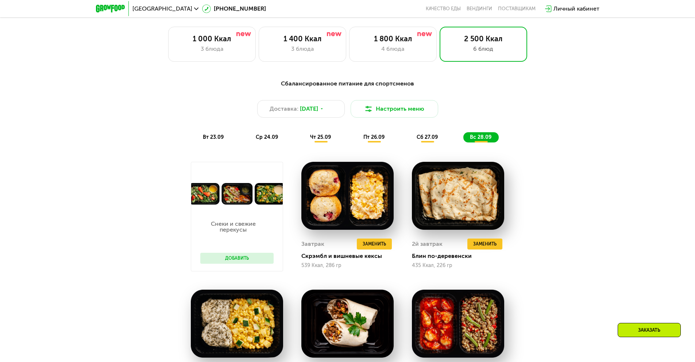
click at [265, 136] on div "ср 24.09" at bounding box center [267, 137] width 36 height 10
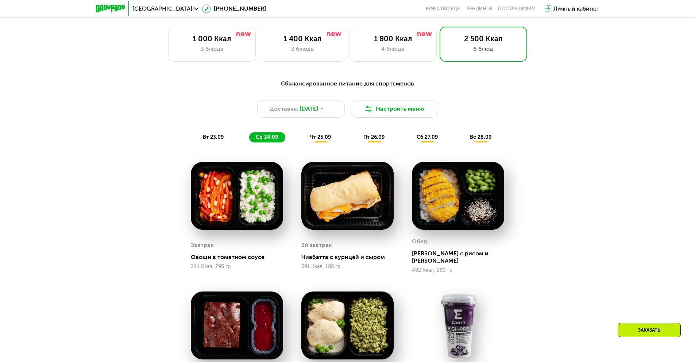
click at [324, 139] on span "чт 25.09" at bounding box center [320, 137] width 21 height 6
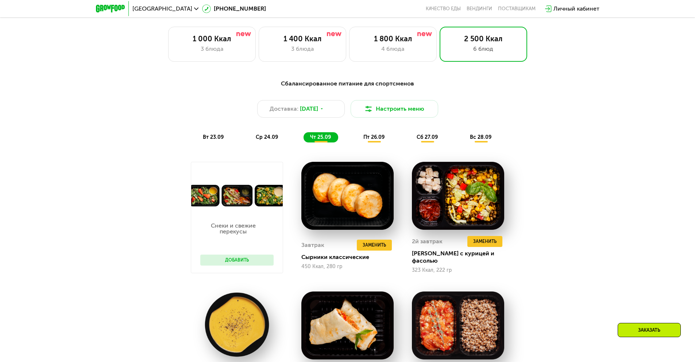
click at [360, 140] on div "пт 26.09" at bounding box center [374, 137] width 35 height 10
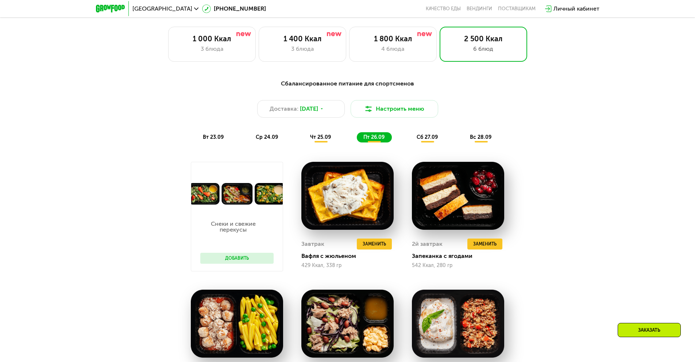
click at [423, 139] on span "сб 27.09" at bounding box center [427, 137] width 21 height 6
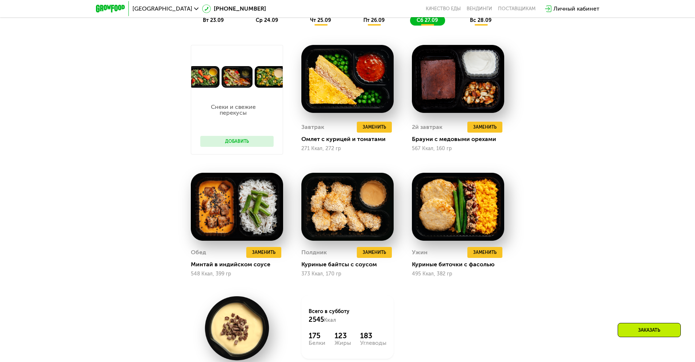
scroll to position [692, 0]
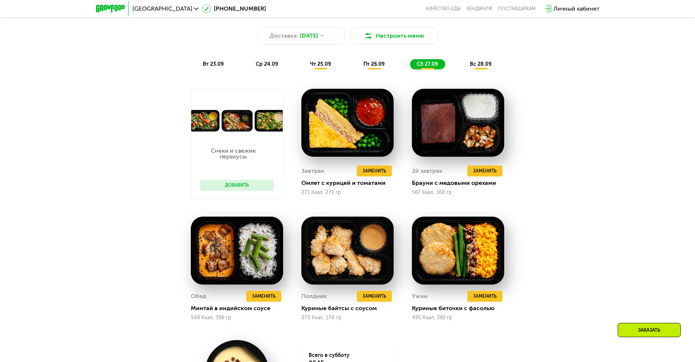
click at [479, 66] on span "вс 28.09" at bounding box center [481, 64] width 22 height 6
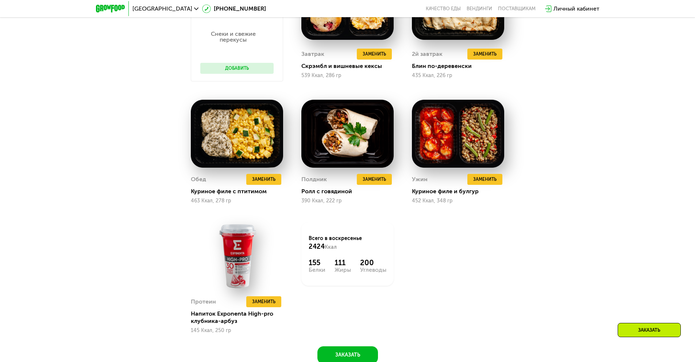
scroll to position [729, 0]
